Goal: Information Seeking & Learning: Learn about a topic

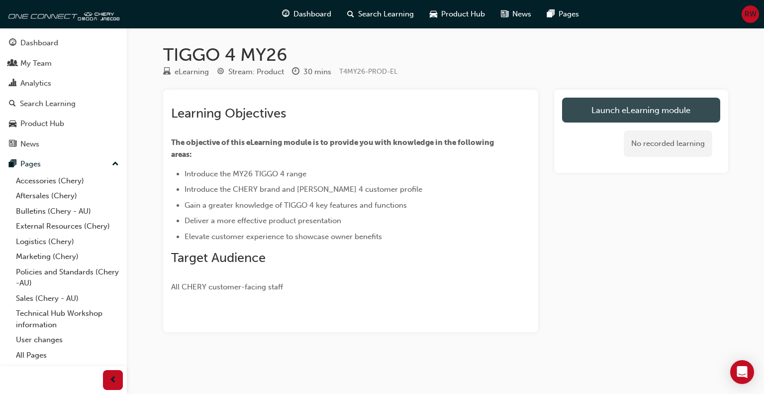
click at [601, 116] on link "Launch eLearning module" at bounding box center [641, 110] width 158 height 25
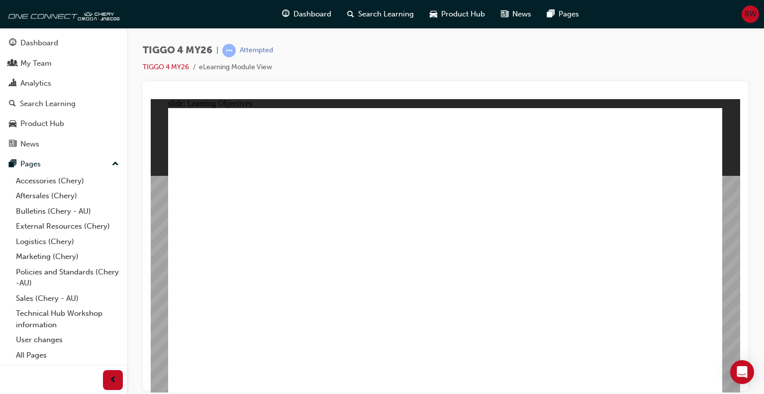
drag, startPoint x: 223, startPoint y: 235, endPoint x: 343, endPoint y: 247, distance: 121.0
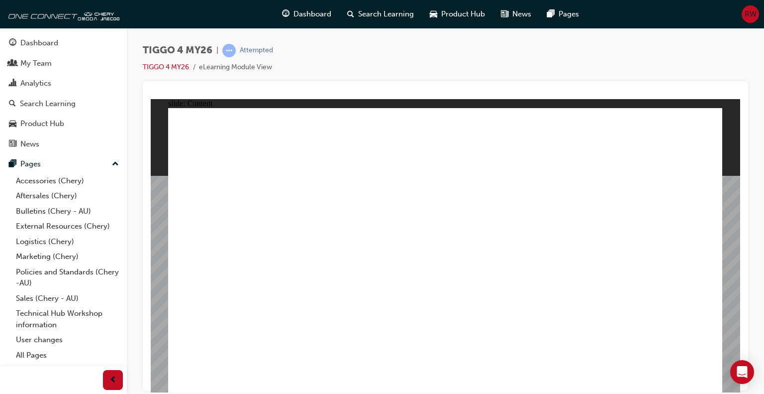
drag, startPoint x: 338, startPoint y: 339, endPoint x: 339, endPoint y: 354, distance: 15.0
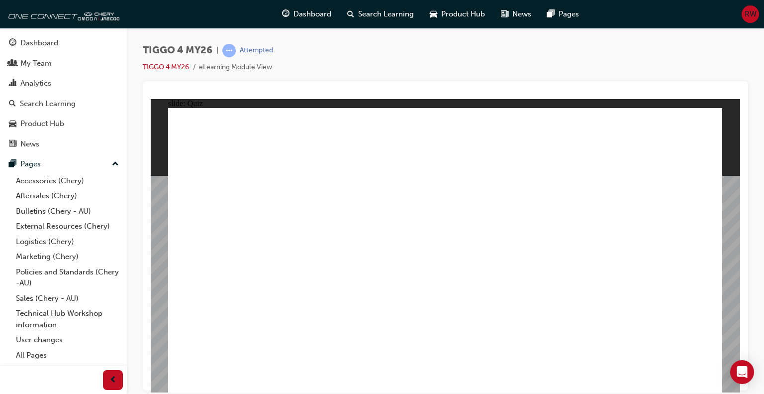
radio input "true"
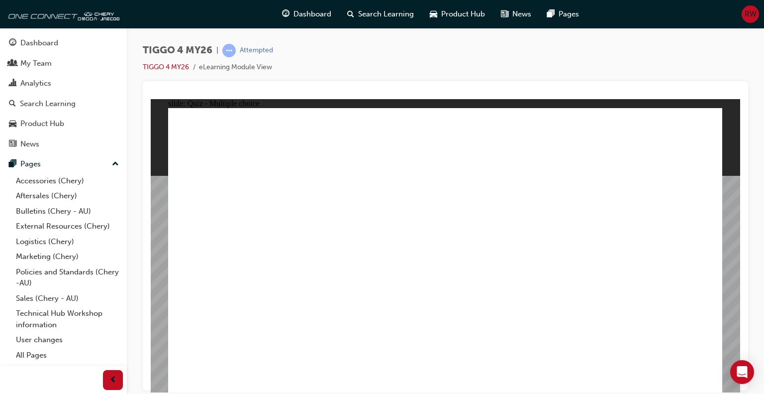
drag, startPoint x: 329, startPoint y: 206, endPoint x: 332, endPoint y: 323, distance: 117.0
